Goal: Task Accomplishment & Management: Use online tool/utility

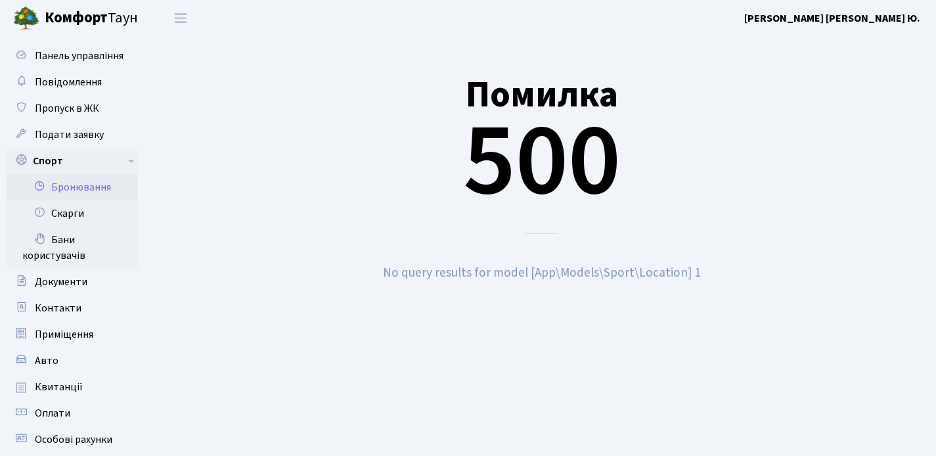
click at [94, 189] on link "Бронювання" at bounding box center [72, 187] width 131 height 26
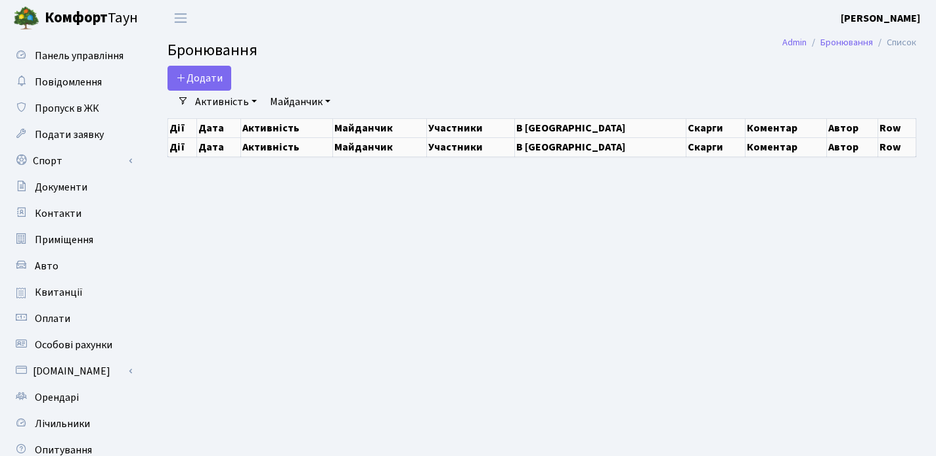
select select "25"
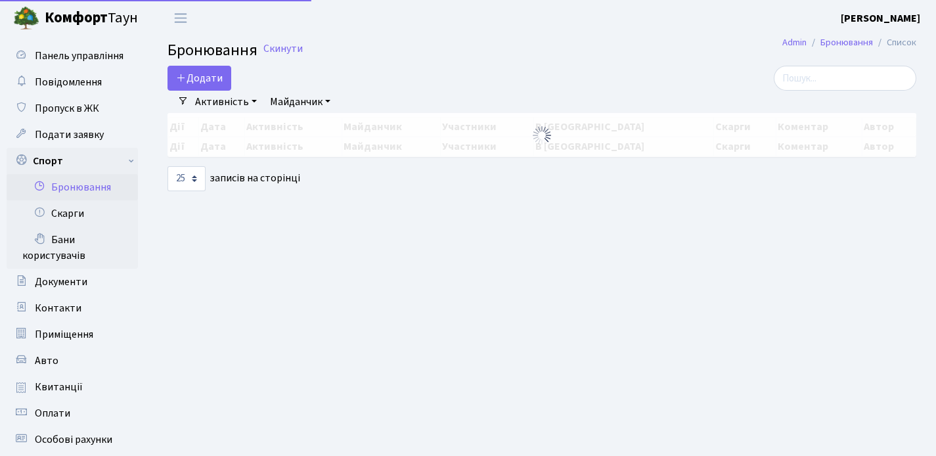
select select "25"
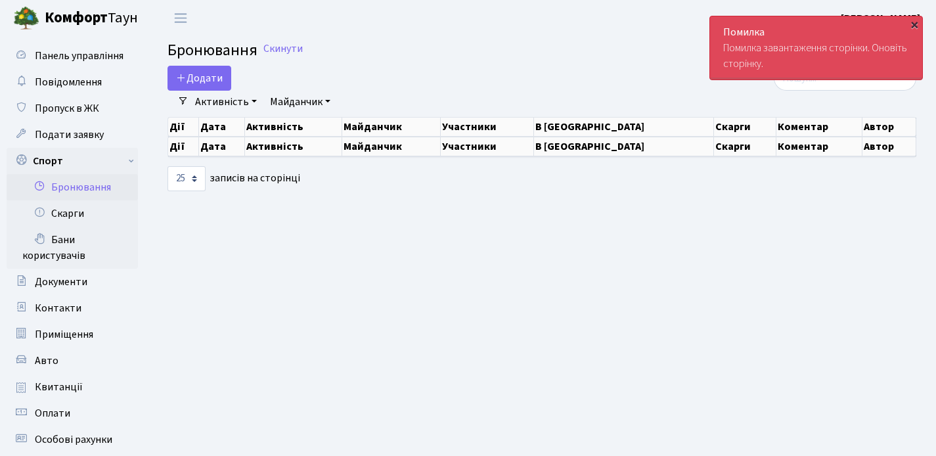
click at [909, 28] on div "×" at bounding box center [913, 24] width 13 height 13
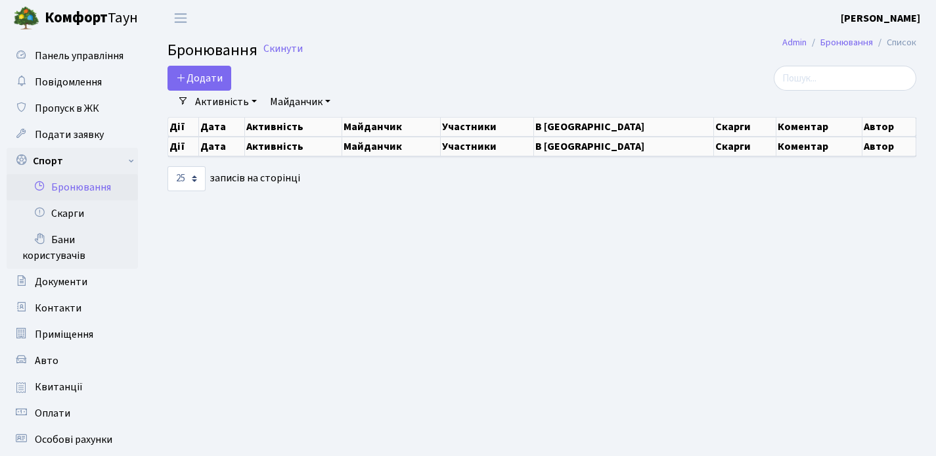
click at [69, 185] on link "Бронювання" at bounding box center [72, 187] width 131 height 26
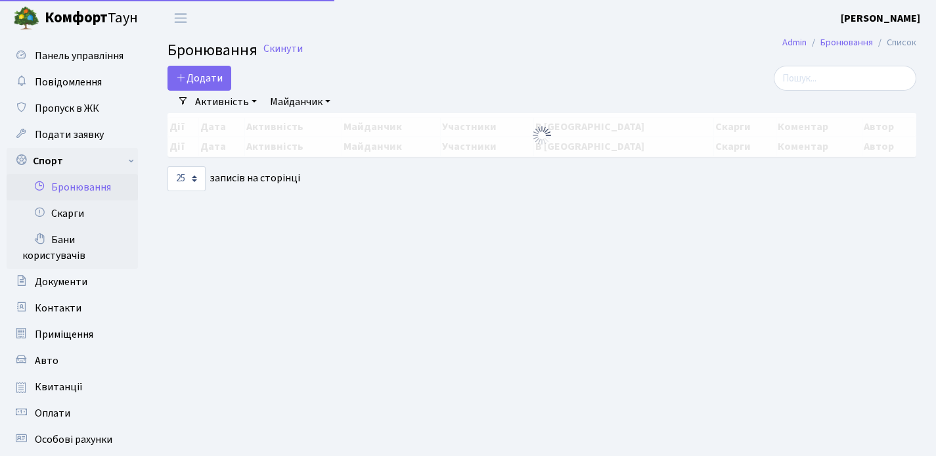
select select "25"
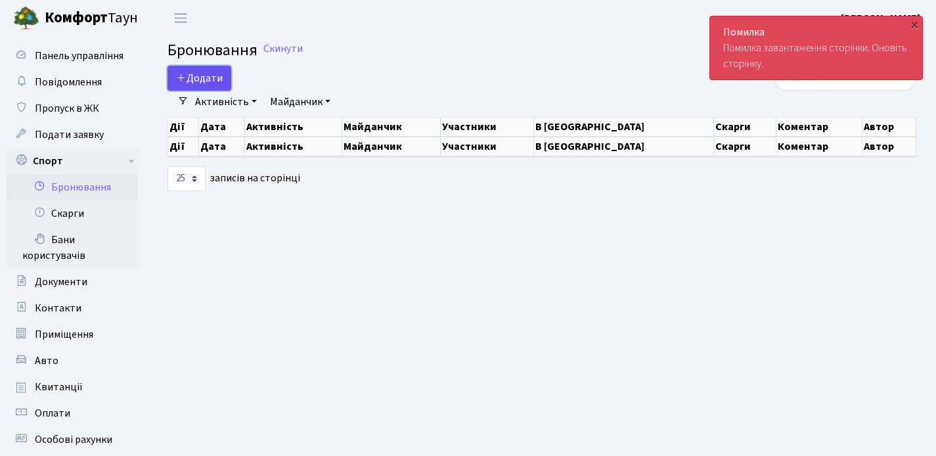
click at [190, 84] on button "Додати" at bounding box center [199, 78] width 64 height 25
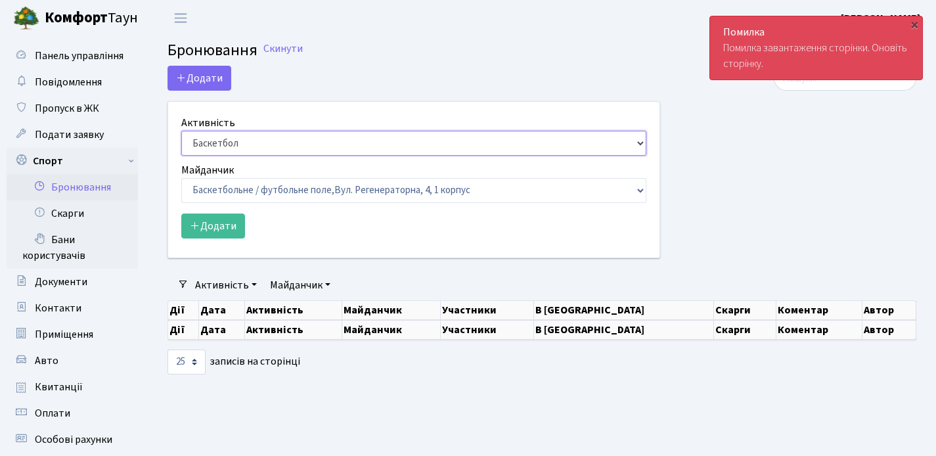
click at [639, 142] on select "Баскетбол Волейбол Йога Катання на роликах Настільний теніс Теніс Футбол Фітнес" at bounding box center [413, 143] width 465 height 25
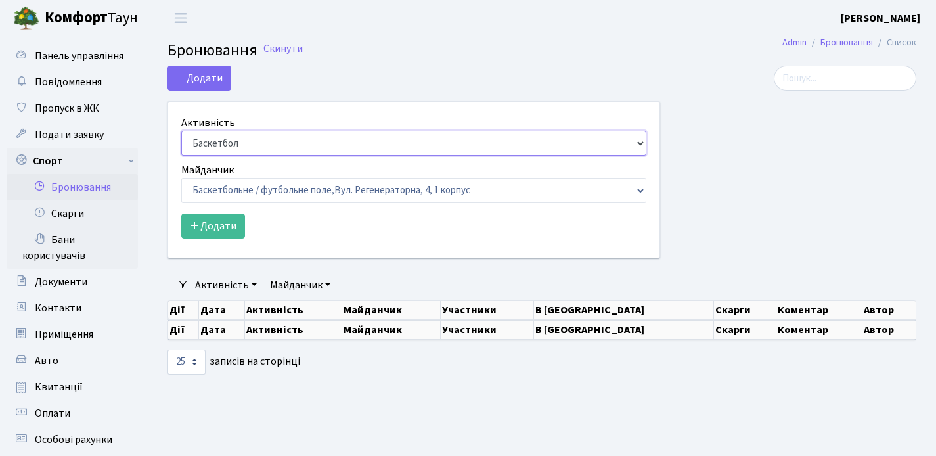
select select "1"
click at [181, 131] on select "Баскетбол Волейбол Йога Катання на роликах Настільний теніс Теніс Футбол Фітнес" at bounding box center [413, 143] width 465 height 25
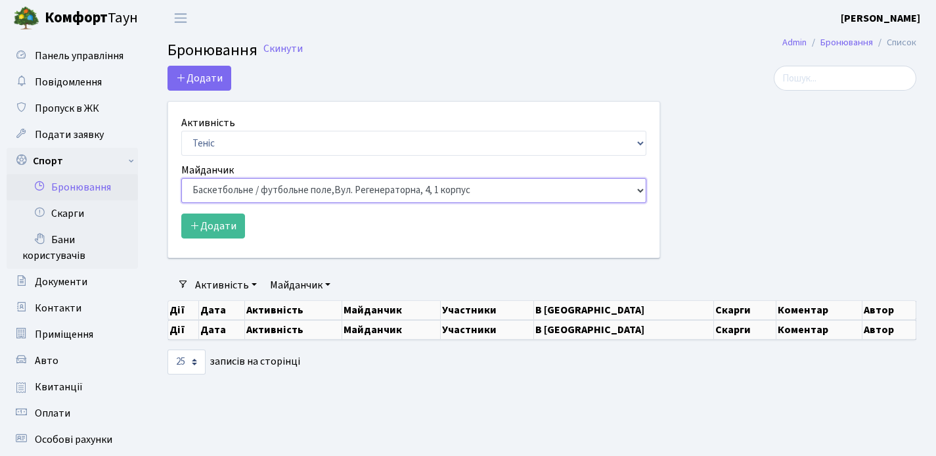
click at [624, 186] on select "Баскетбольне / футбольне поле, Вул. Регенераторна, 4, 1 корпус Баскетбольне пол…" at bounding box center [413, 190] width 465 height 25
